Goal: Find specific page/section: Find specific page/section

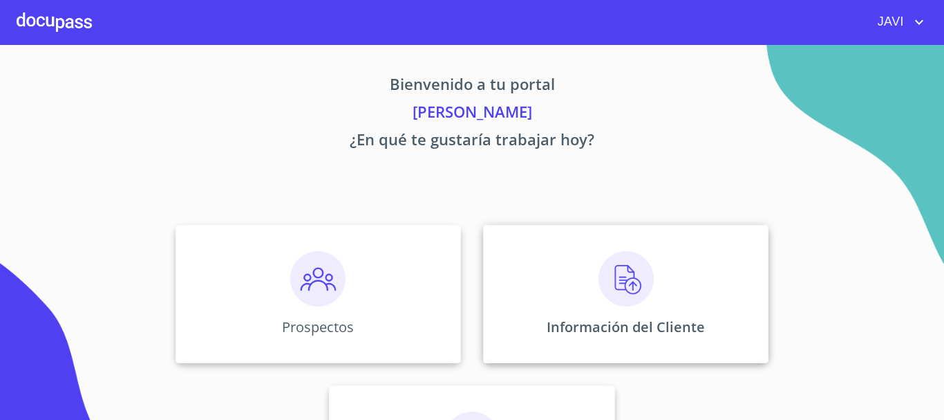
click at [629, 284] on img at bounding box center [626, 278] width 55 height 55
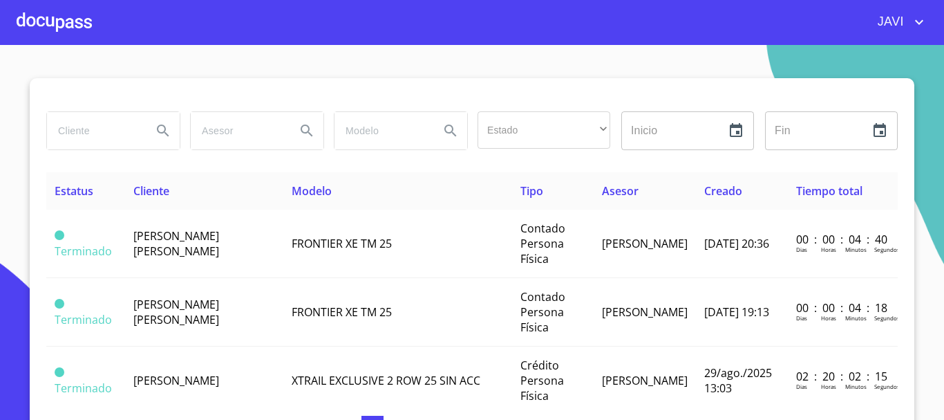
click at [64, 133] on input "search" at bounding box center [94, 130] width 94 height 37
type input "[PERSON_NAME]"
click at [159, 127] on icon "Search" at bounding box center [163, 130] width 12 height 12
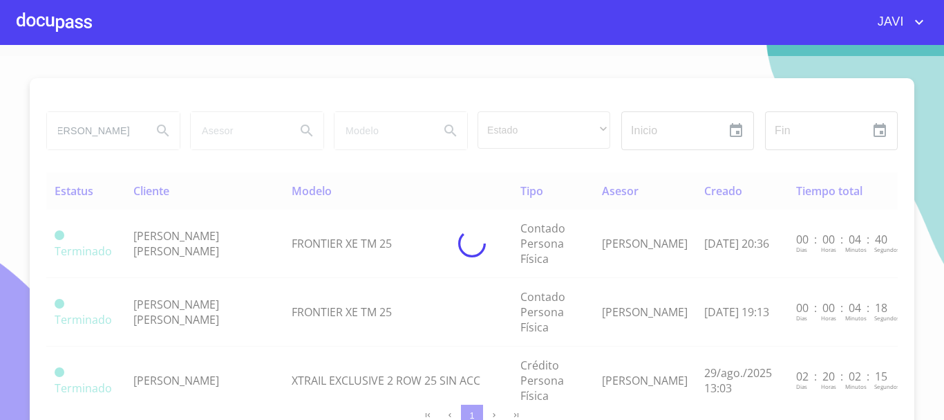
scroll to position [0, 0]
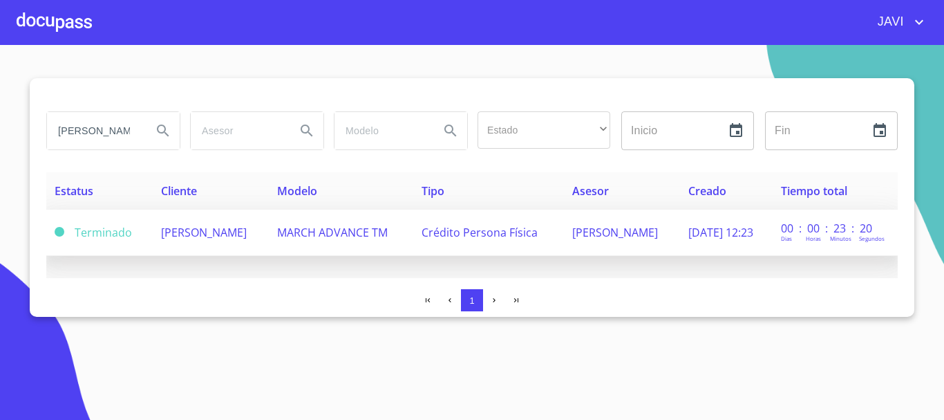
click at [384, 233] on span "MARCH ADVANCE TM" at bounding box center [332, 232] width 111 height 15
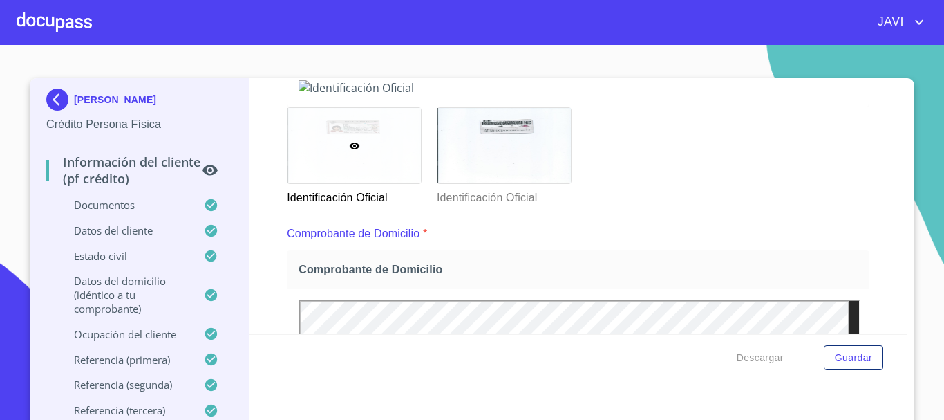
scroll to position [207, 0]
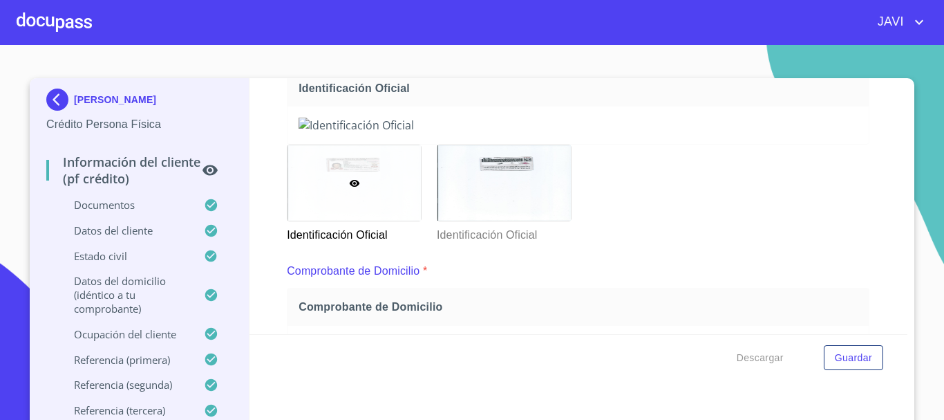
click at [760, 133] on img at bounding box center [578, 125] width 559 height 15
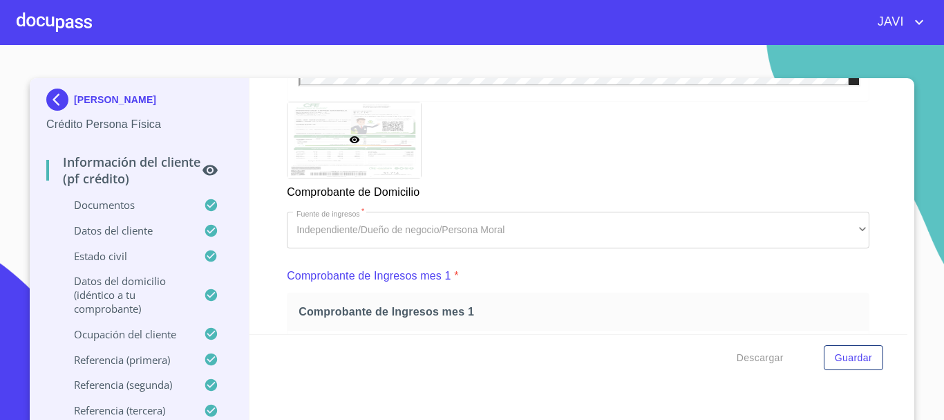
scroll to position [968, 0]
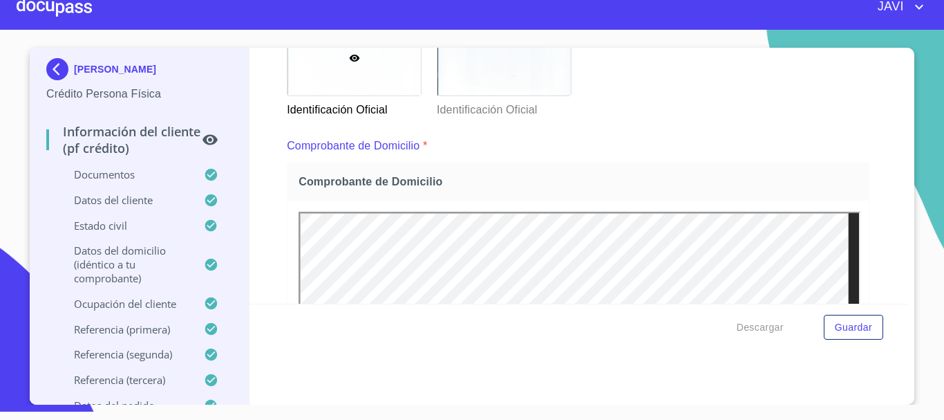
scroll to position [303, 0]
click at [917, 6] on icon "account of current user" at bounding box center [919, 7] width 8 height 5
click at [906, 32] on li "Salir" at bounding box center [905, 29] width 45 height 25
